Goal: Information Seeking & Learning: Compare options

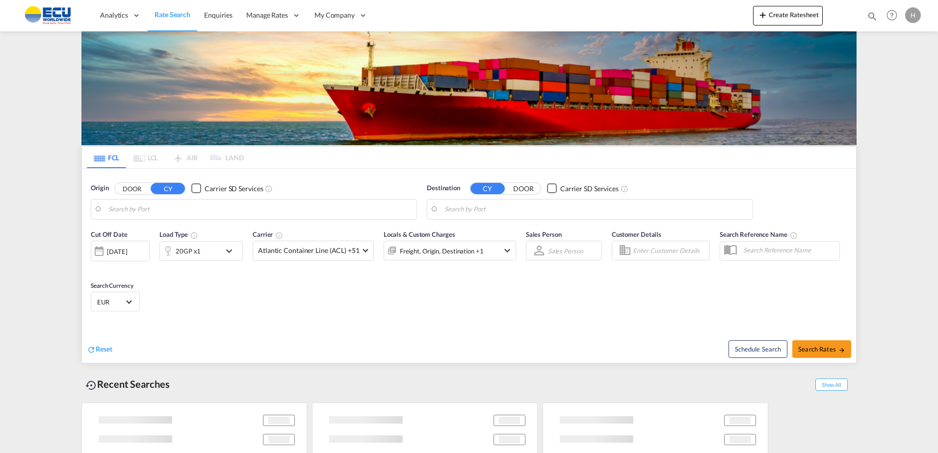
type input "[GEOGRAPHIC_DATA], [GEOGRAPHIC_DATA]"
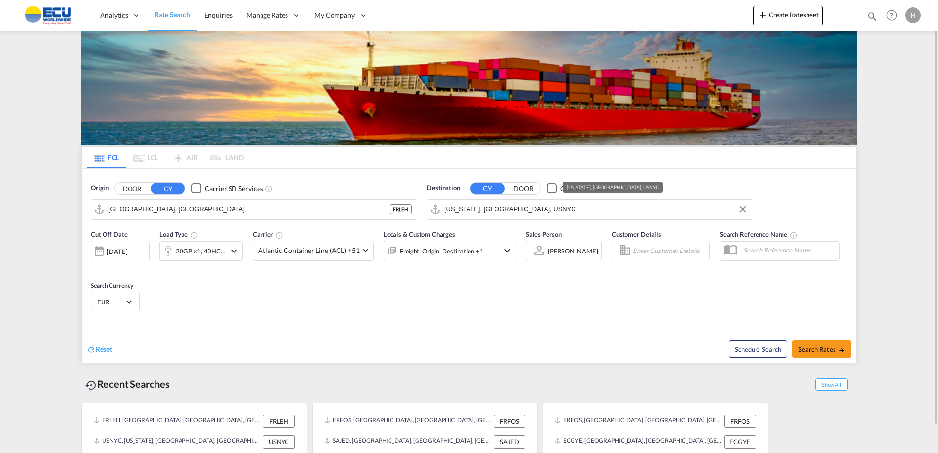
click at [532, 212] on input "[US_STATE], [GEOGRAPHIC_DATA], USNYC" at bounding box center [596, 209] width 303 height 15
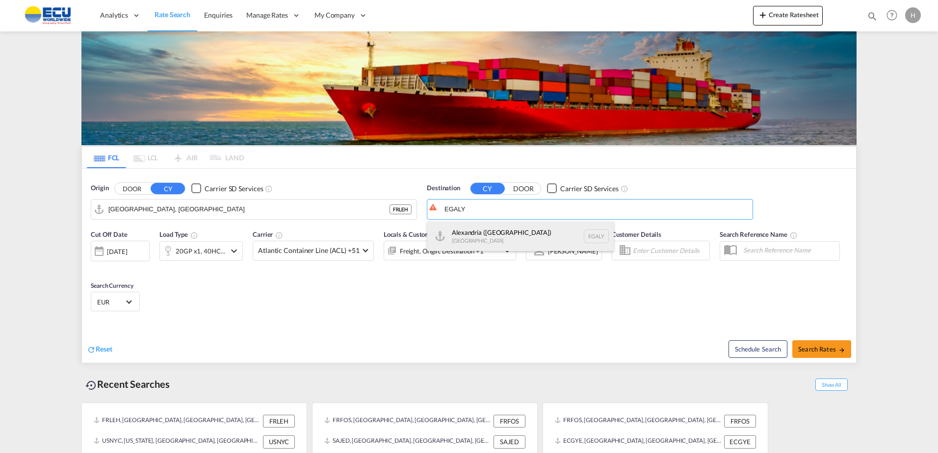
click at [529, 234] on div "Alexandria ([GEOGRAPHIC_DATA]) [GEOGRAPHIC_DATA] EGALY" at bounding box center [520, 236] width 186 height 29
type input "Alexandria ([GEOGRAPHIC_DATA]), EGALY"
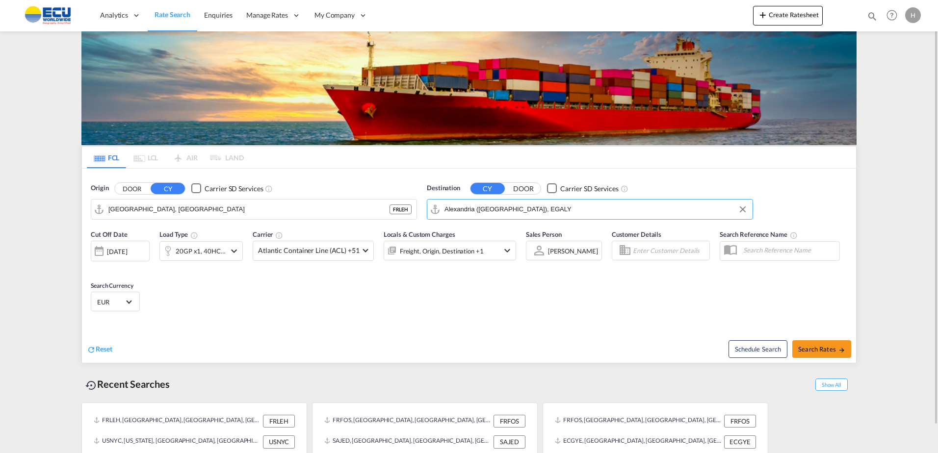
click at [212, 256] on div "20GP x1, 40HC x1" at bounding box center [201, 251] width 50 height 14
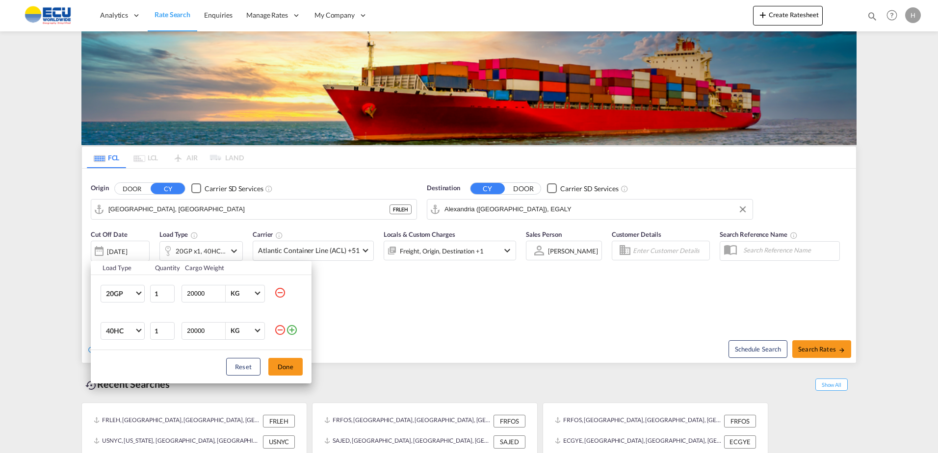
click at [277, 333] on md-icon "icon-minus-circle-outline" at bounding box center [280, 330] width 12 height 12
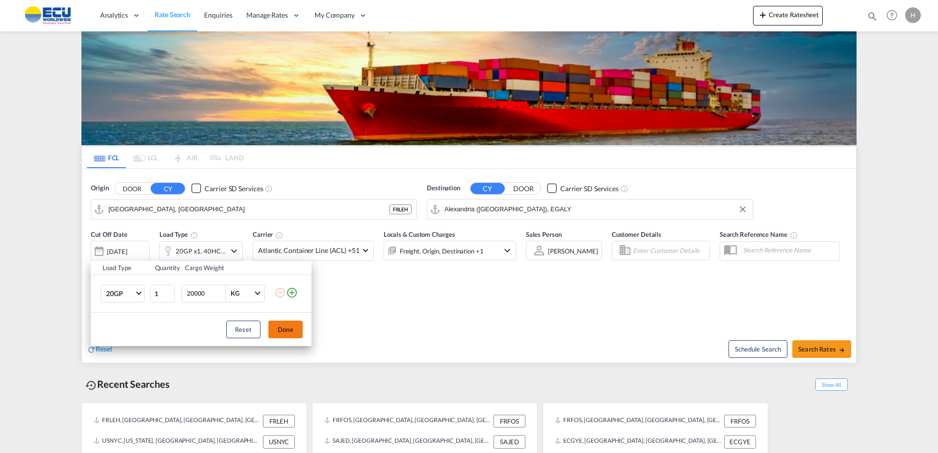
drag, startPoint x: 287, startPoint y: 325, endPoint x: 291, endPoint y: 322, distance: 5.6
click at [287, 325] on button "Done" at bounding box center [285, 330] width 34 height 18
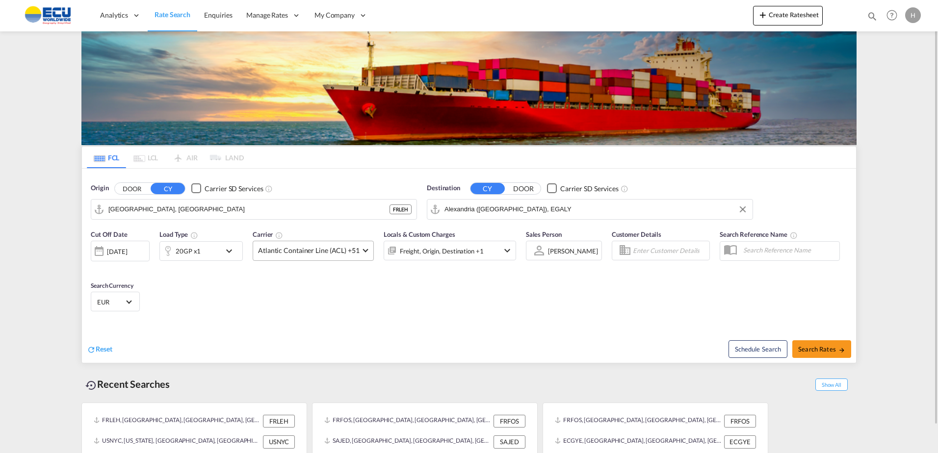
click at [341, 249] on span "Atlantic Container Line (ACL) +51" at bounding box center [309, 251] width 102 height 10
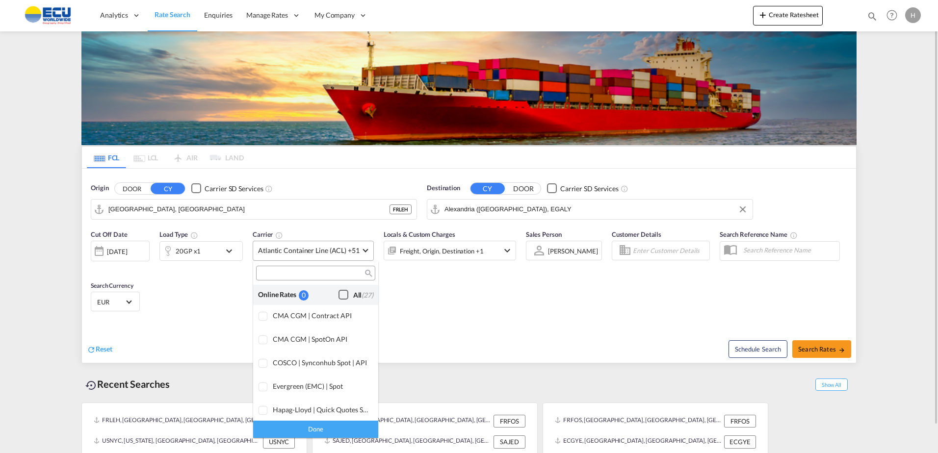
click at [339, 297] on div "Checkbox No Ink" at bounding box center [344, 295] width 10 height 10
click at [344, 430] on div "Done" at bounding box center [315, 429] width 125 height 17
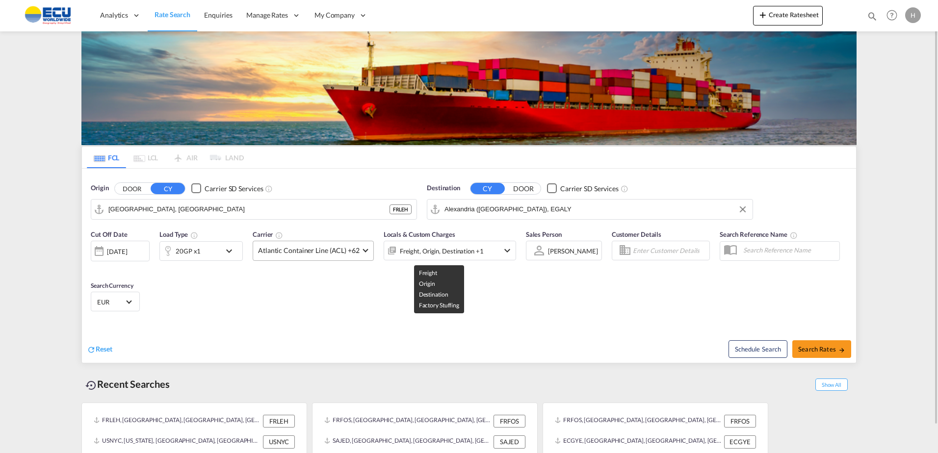
click at [457, 249] on div "Freight, Origin, Destination +1" at bounding box center [442, 251] width 84 height 14
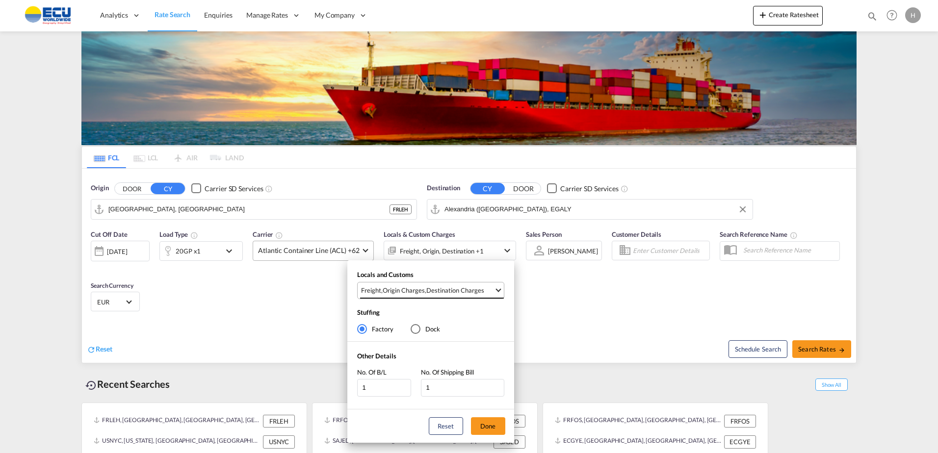
click at [459, 286] on md-select-value "Freight , Origin Charges , Destination Charges" at bounding box center [432, 291] width 144 height 16
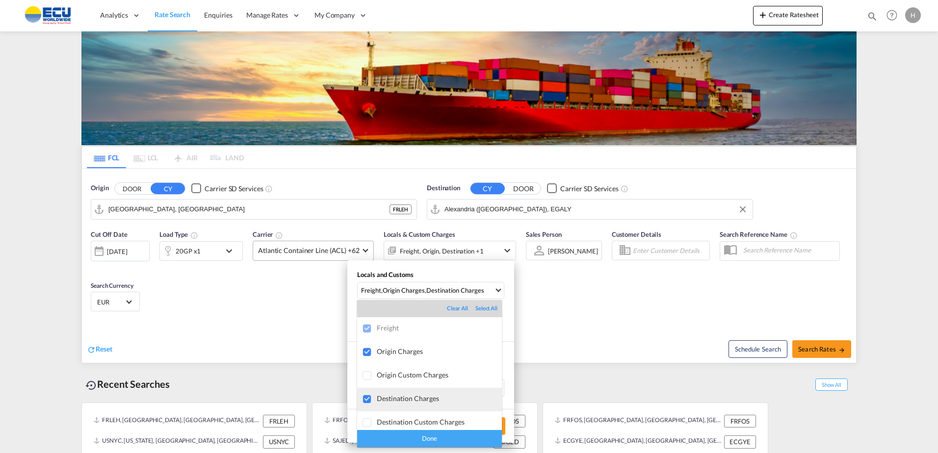
click at [419, 398] on div "Destination Charges" at bounding box center [439, 398] width 125 height 8
click at [438, 441] on div "Done" at bounding box center [429, 438] width 145 height 17
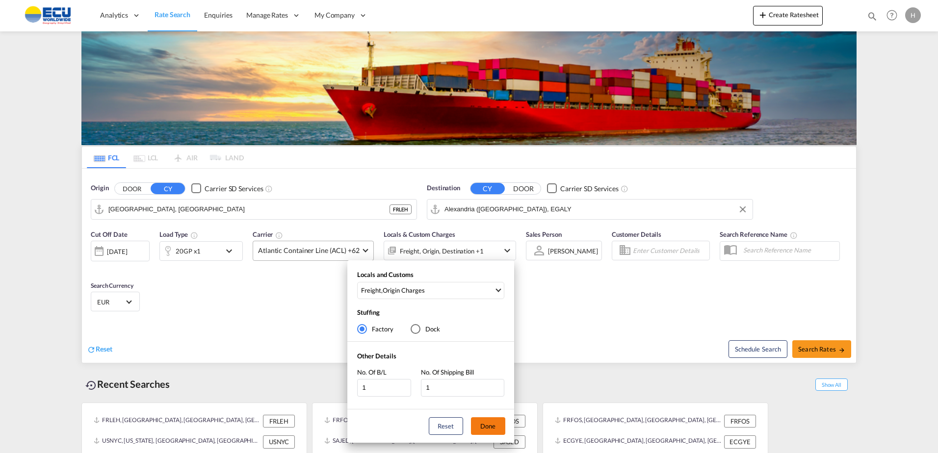
click at [488, 418] on button "Done" at bounding box center [488, 427] width 34 height 18
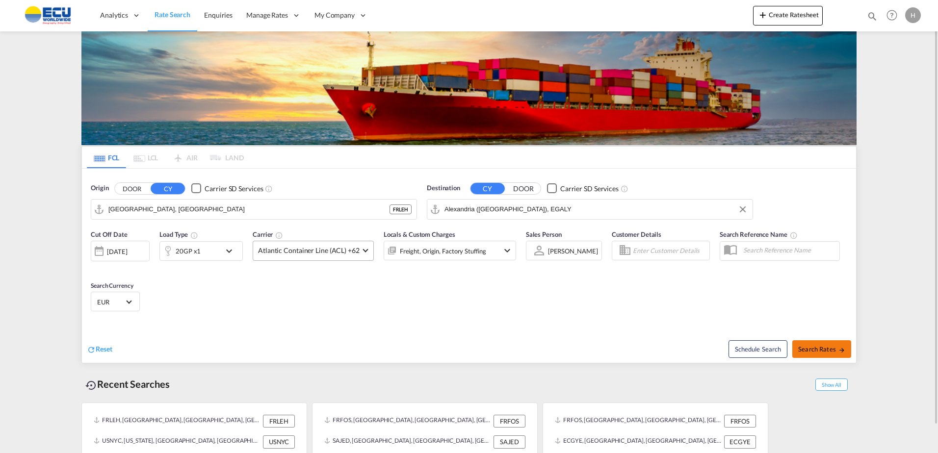
click at [825, 345] on span "Search Rates" at bounding box center [821, 349] width 47 height 8
type input "FRLEH to EGALY / [DATE]"
